Goal: Task Accomplishment & Management: Manage account settings

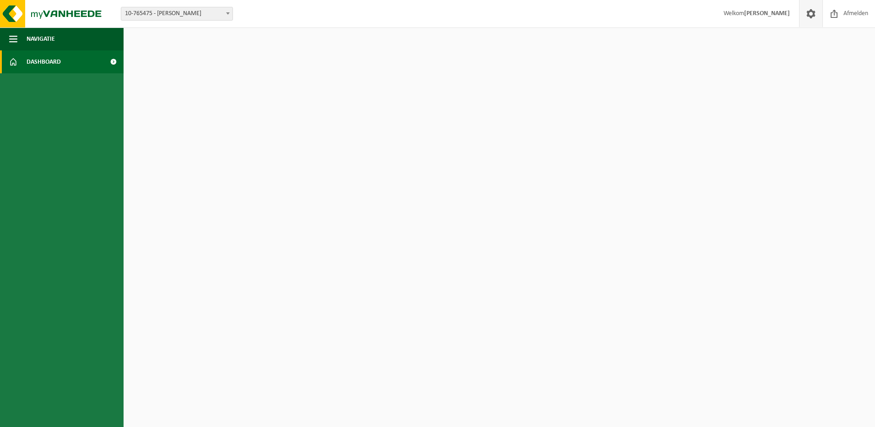
click at [814, 11] on span at bounding box center [811, 13] width 14 height 27
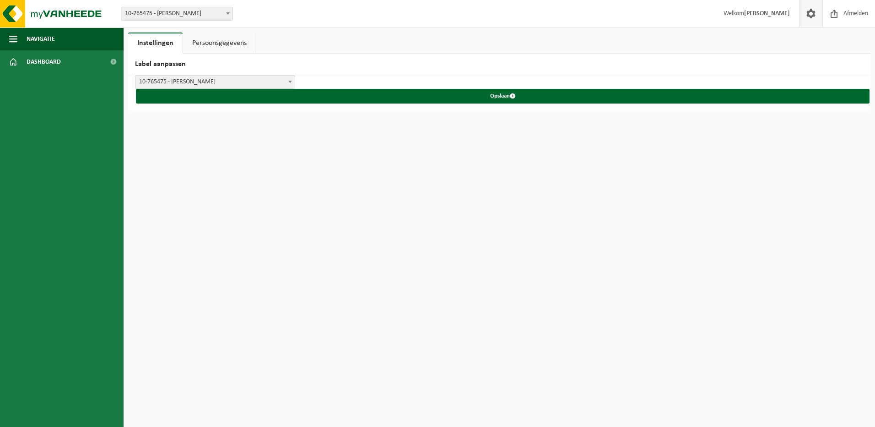
click at [807, 13] on span at bounding box center [811, 13] width 14 height 27
click at [243, 43] on link "Persoonsgegevens" at bounding box center [219, 42] width 73 height 21
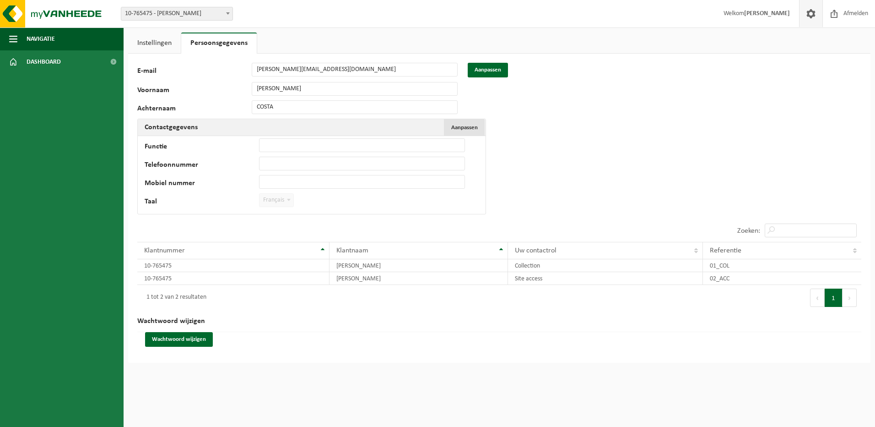
click at [470, 128] on span "Aanpassen" at bounding box center [464, 128] width 27 height 6
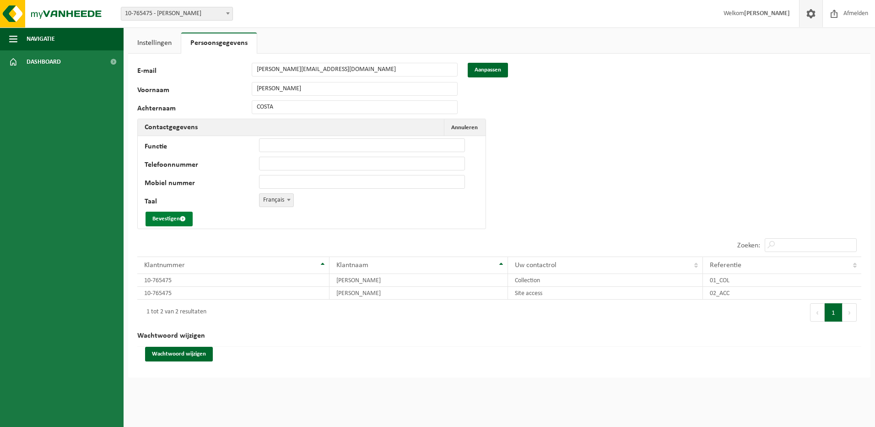
click at [163, 217] on button "Bevestigen" at bounding box center [169, 218] width 47 height 15
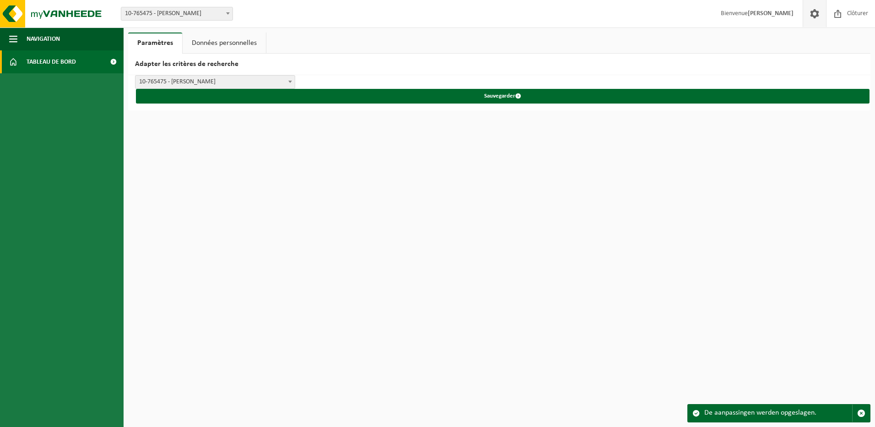
click at [53, 62] on span "Tableau de bord" at bounding box center [51, 61] width 49 height 23
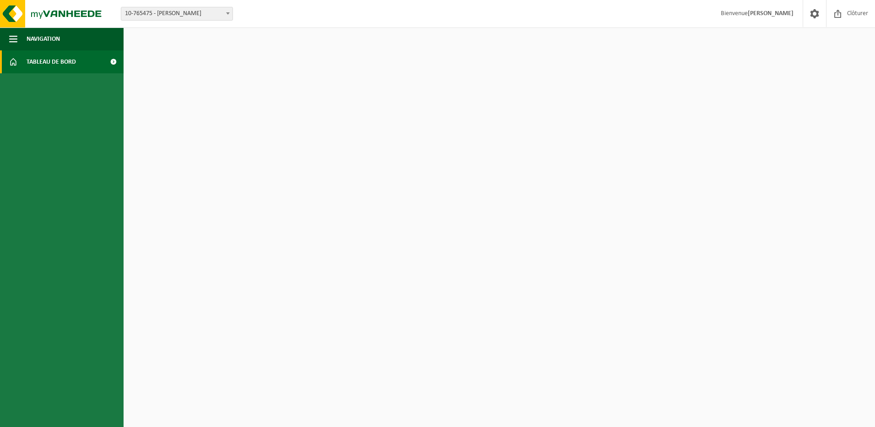
click at [15, 61] on span at bounding box center [13, 61] width 8 height 23
click at [32, 39] on span "Navigation" at bounding box center [43, 38] width 33 height 23
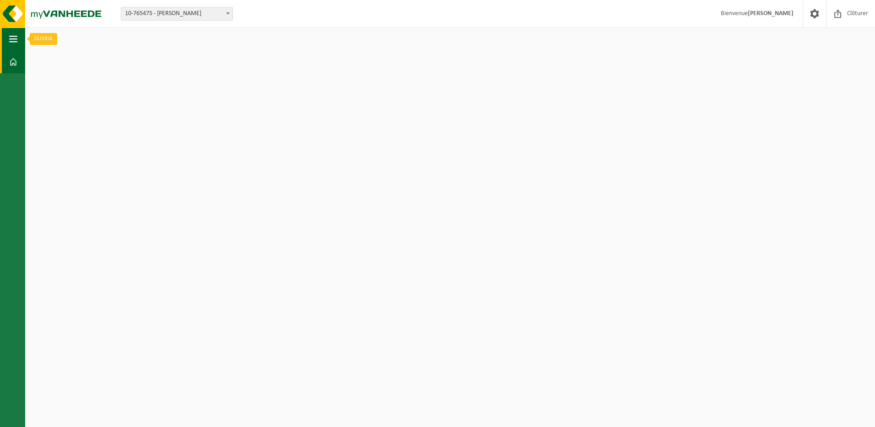
click at [17, 40] on span "button" at bounding box center [13, 38] width 8 height 23
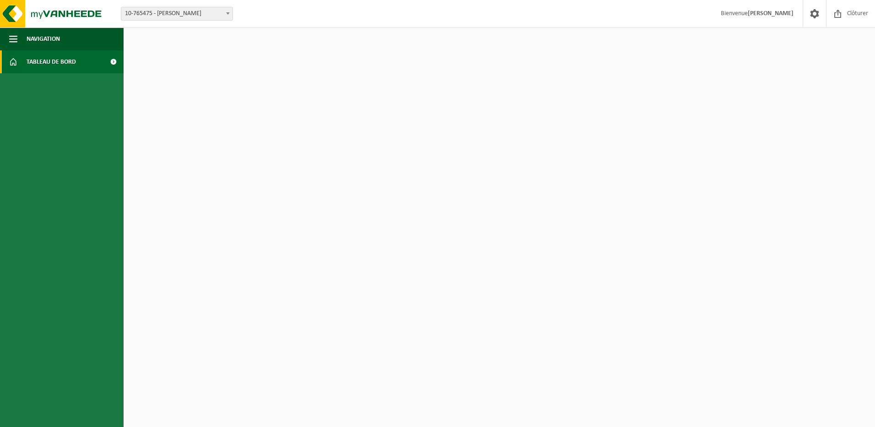
click at [14, 63] on span at bounding box center [13, 61] width 8 height 23
click at [232, 68] on html "Site: 10-765475 - HESBAYE FROST - GEER 10-765475 - HESBAYE [PERSON_NAME] [PERSO…" at bounding box center [437, 213] width 875 height 427
click at [112, 60] on span at bounding box center [113, 61] width 21 height 23
click at [41, 59] on span "Dashboard" at bounding box center [44, 61] width 34 height 23
